Goal: Task Accomplishment & Management: Use online tool/utility

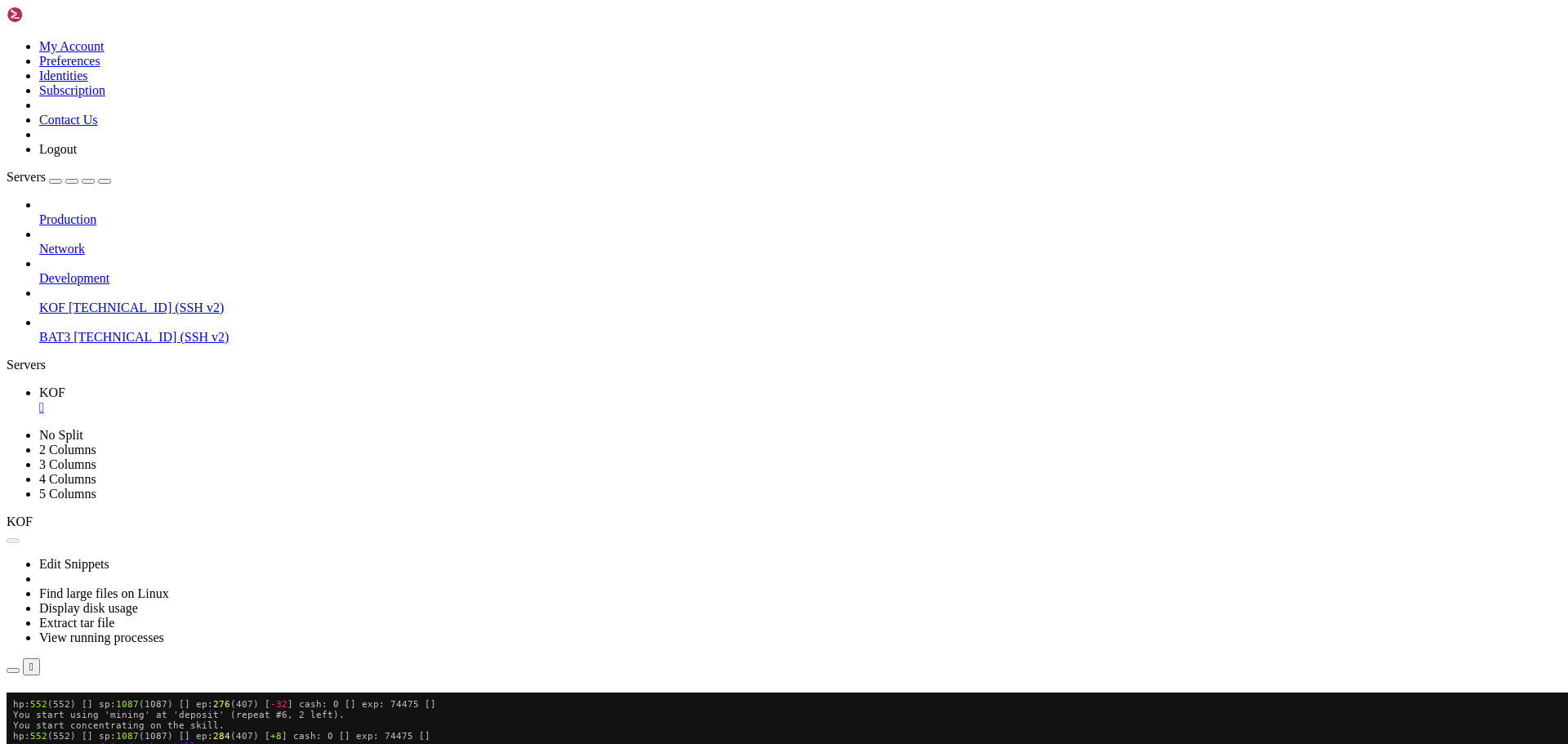
click at [72, 707] on button "Reconnect" at bounding box center [39, 715] width 65 height 17
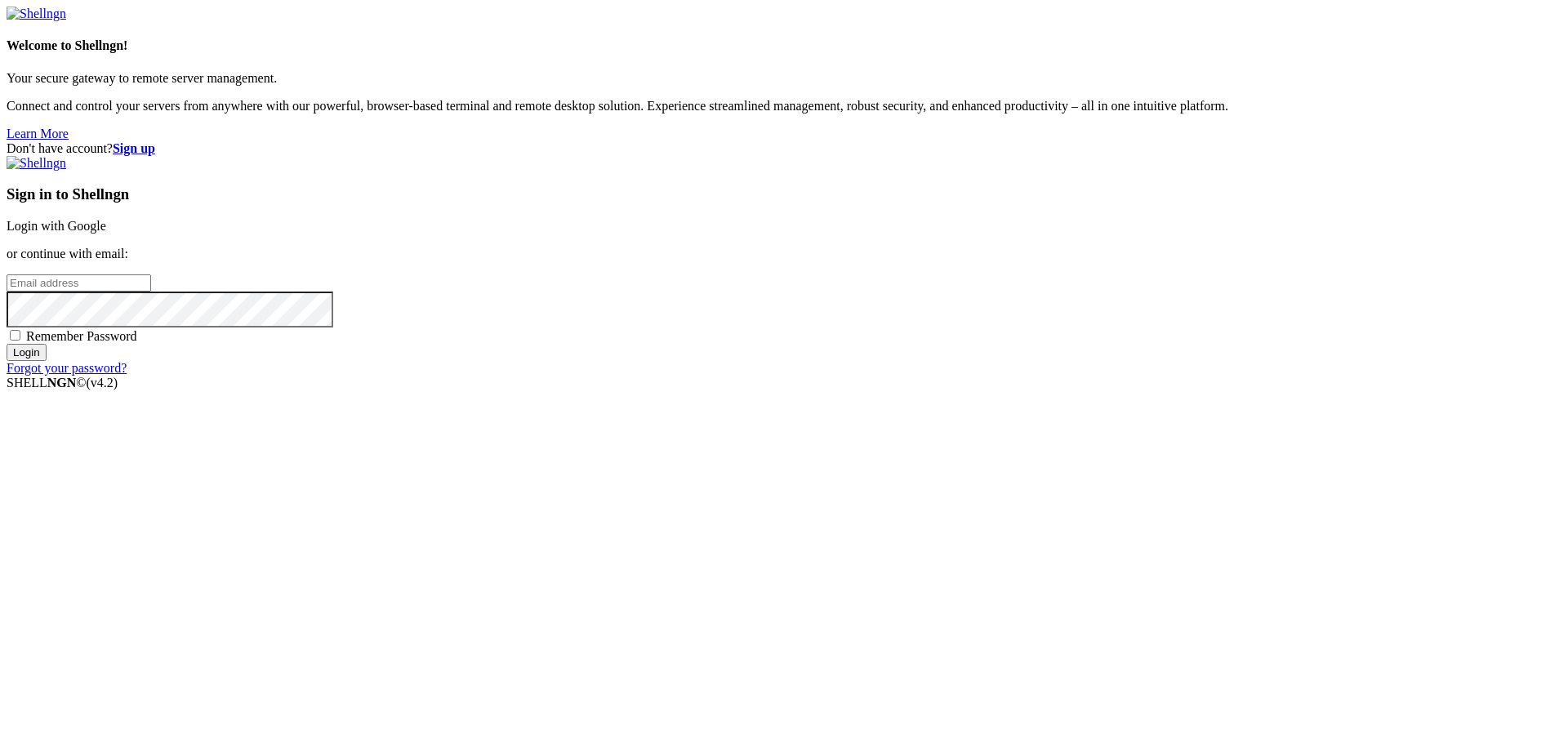
type input "[EMAIL_ADDRESS][DOMAIN_NAME]"
click at [47, 361] on input "Login" at bounding box center [27, 352] width 40 height 17
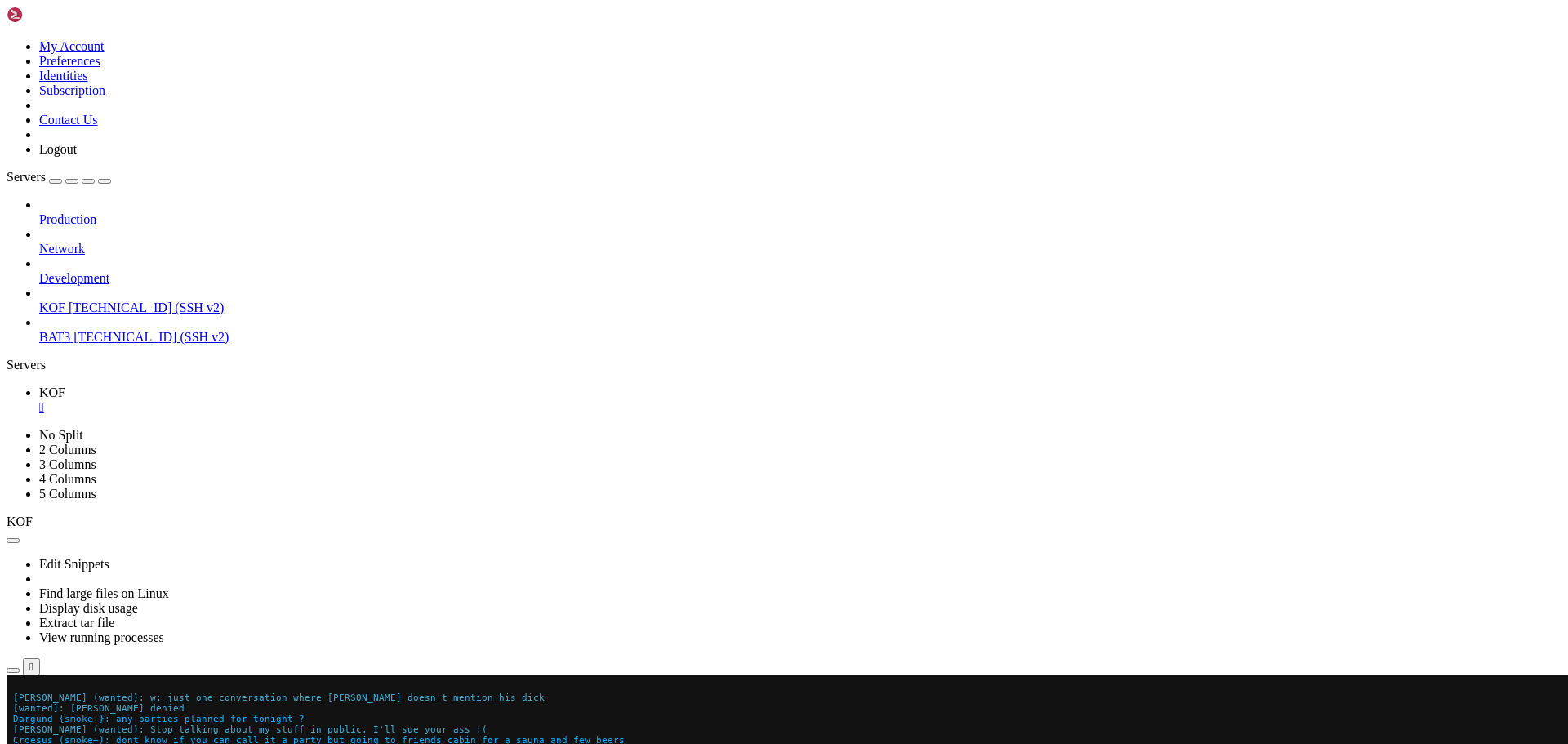
scroll to position [170, 0]
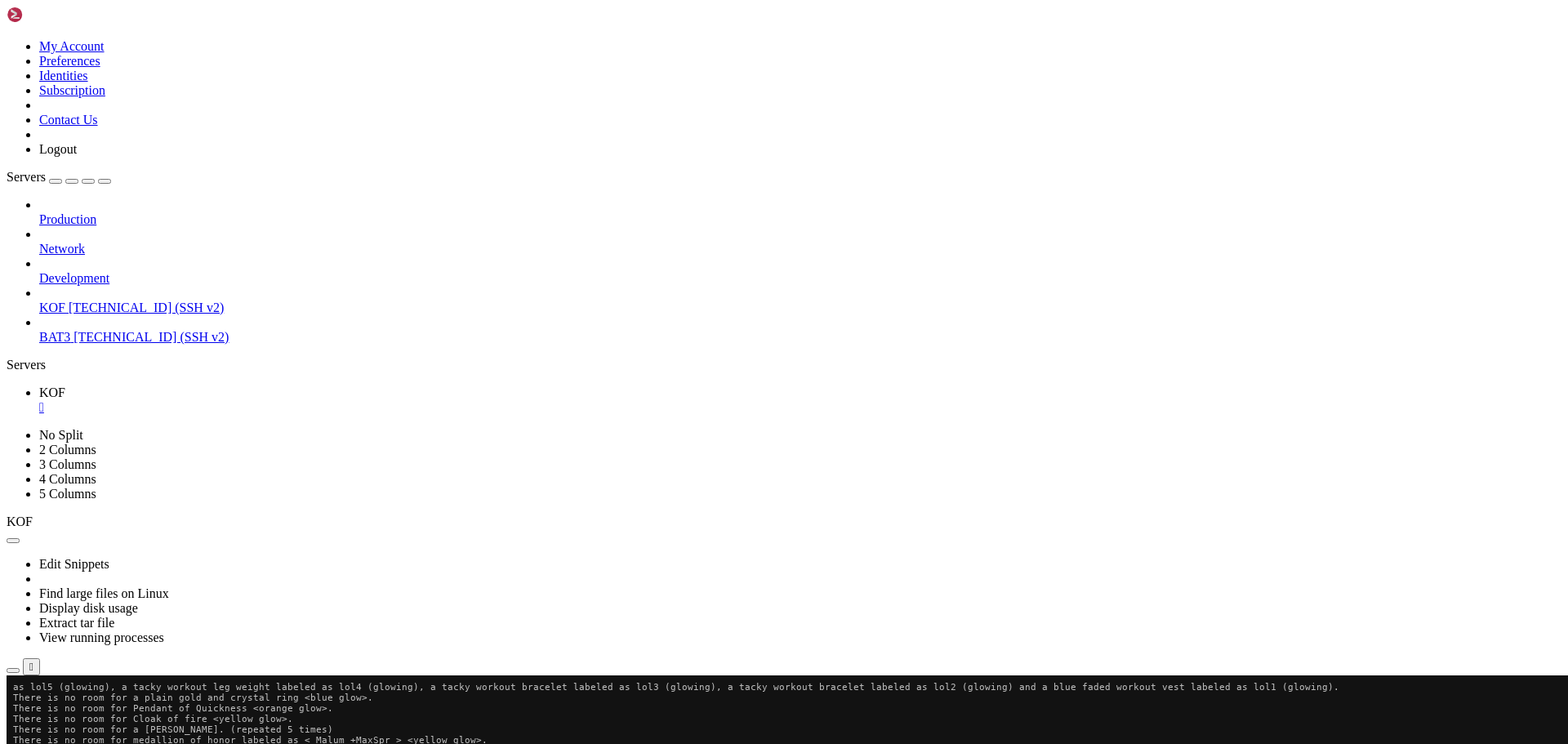
drag, startPoint x: 13, startPoint y: 1139, endPoint x: 376, endPoint y: 1141, distance: 363.0
copy x-row "You feel like you just got slightly better in quick chant."
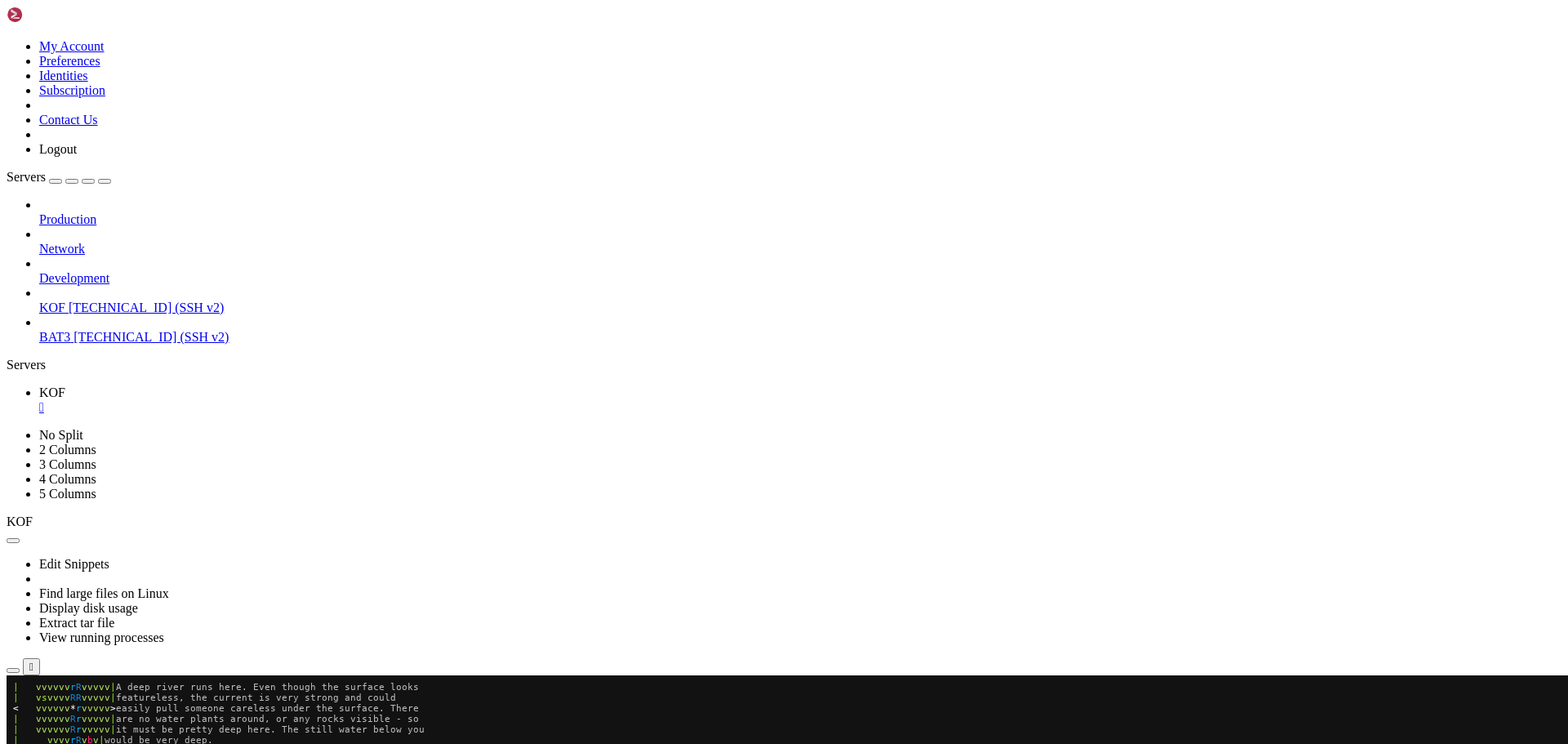
scroll to position [234, 0]
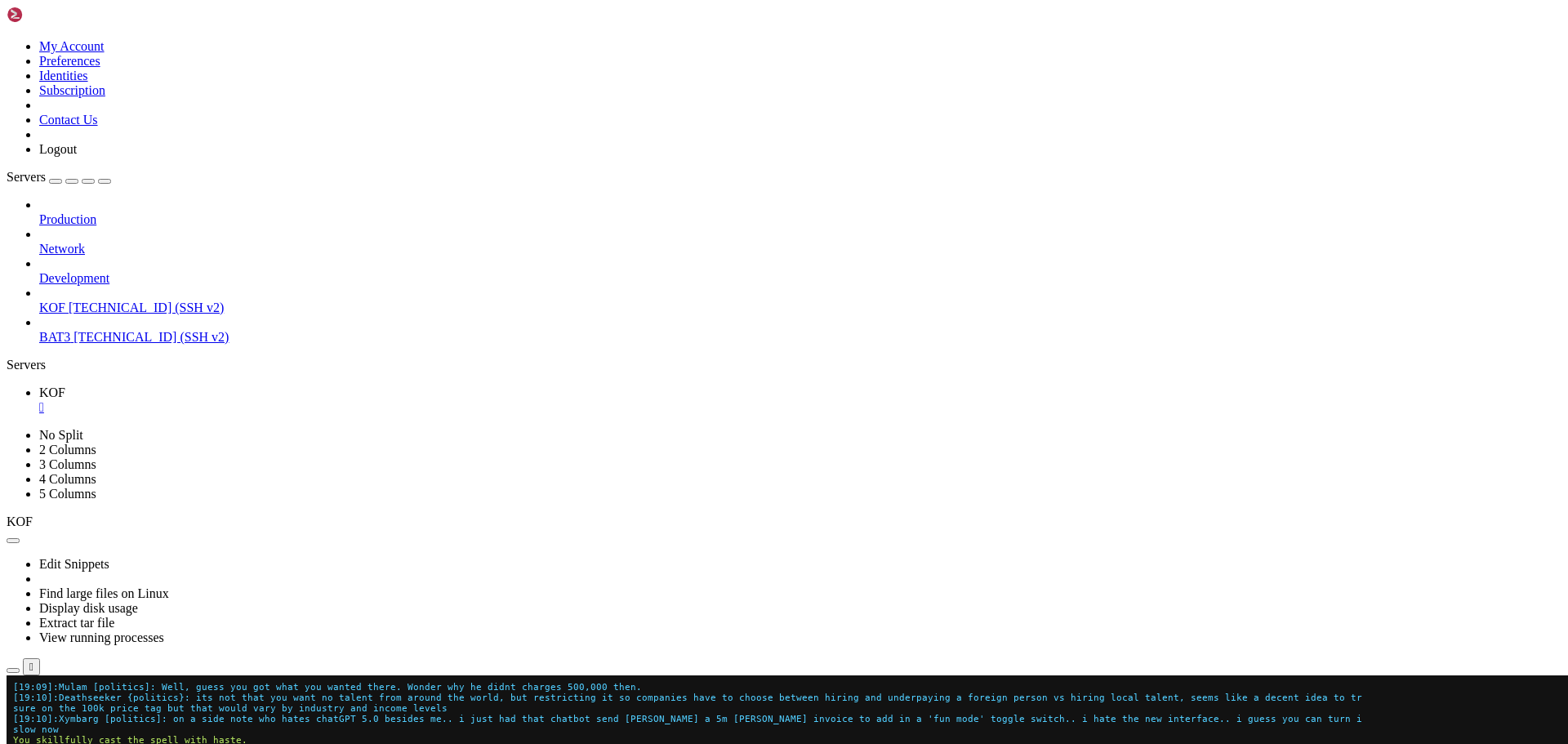
scroll to position [7, 2]
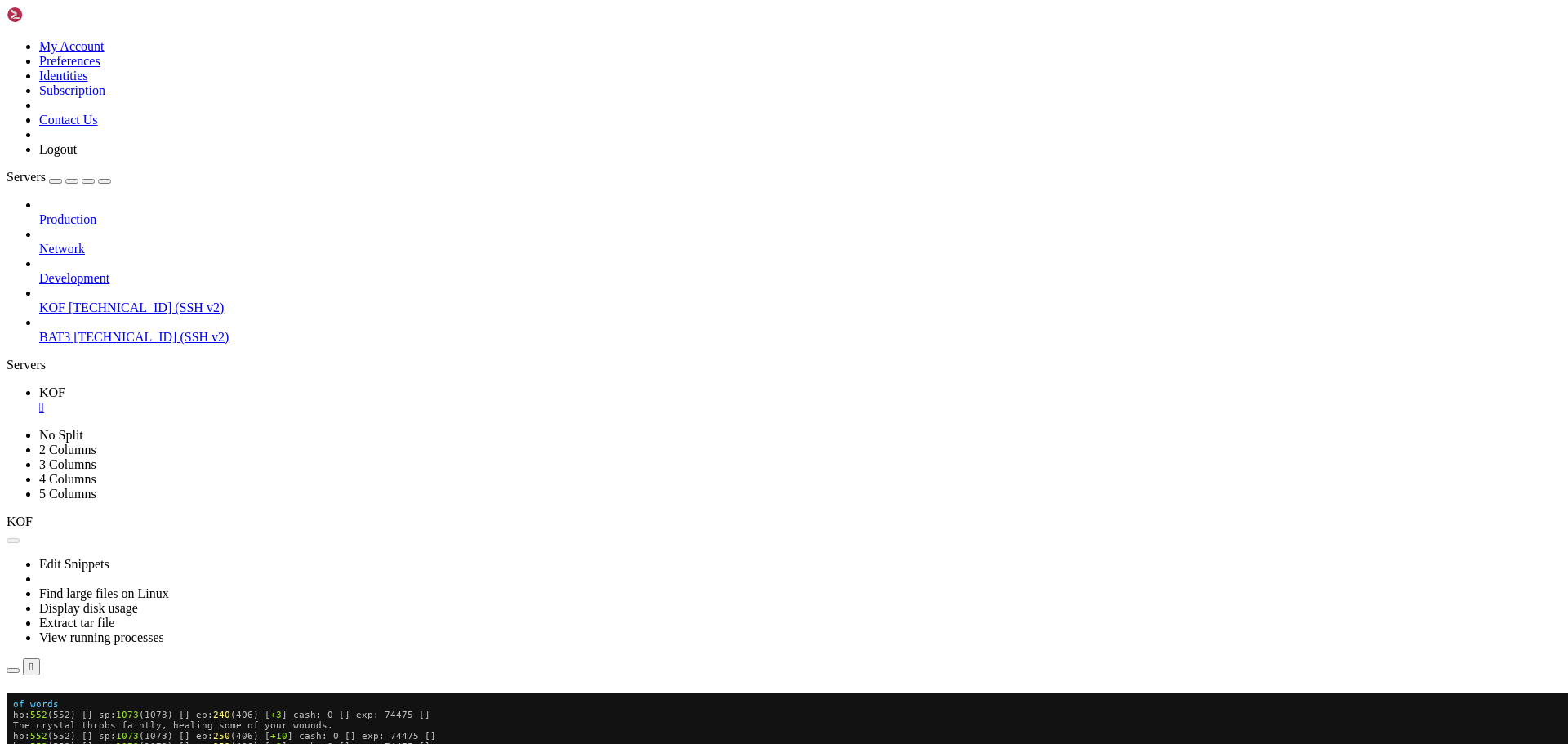
click at [72, 707] on button "Reconnect" at bounding box center [39, 715] width 65 height 17
